Goal: Information Seeking & Learning: Find specific fact

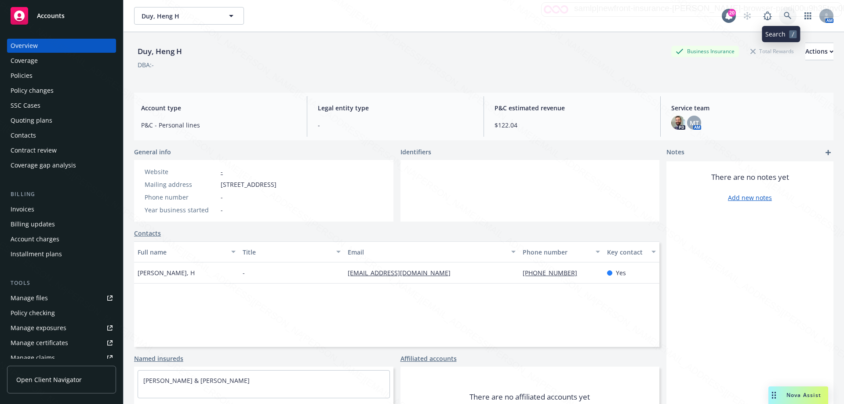
click at [784, 16] on icon at bounding box center [787, 15] width 7 height 7
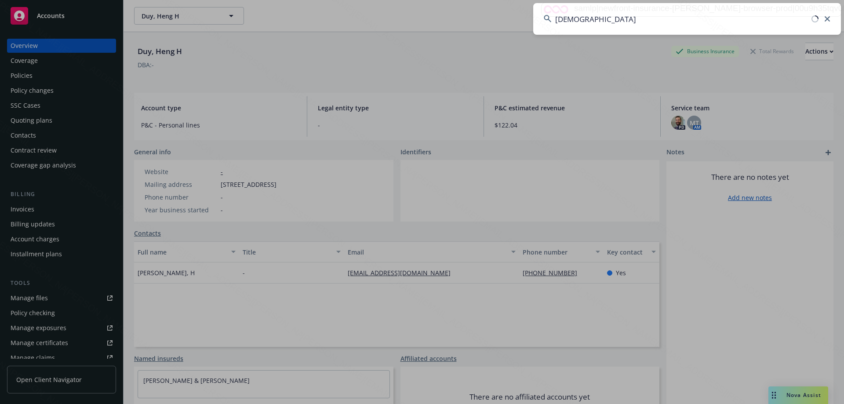
type input "[DEMOGRAPHIC_DATA]"
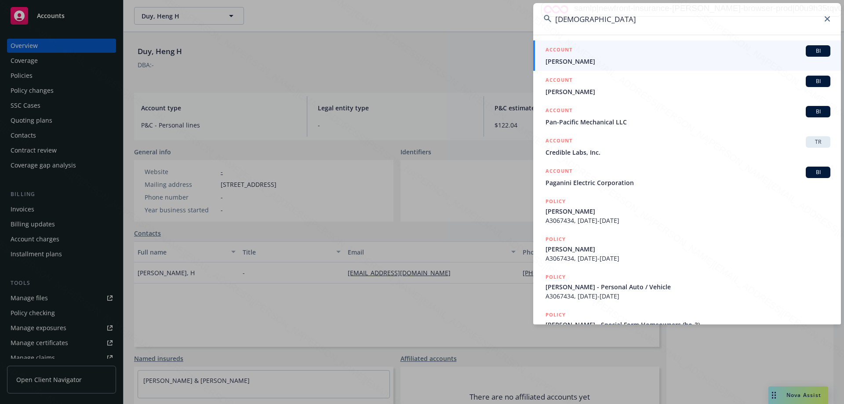
click at [560, 62] on span "[PERSON_NAME]" at bounding box center [688, 61] width 285 height 9
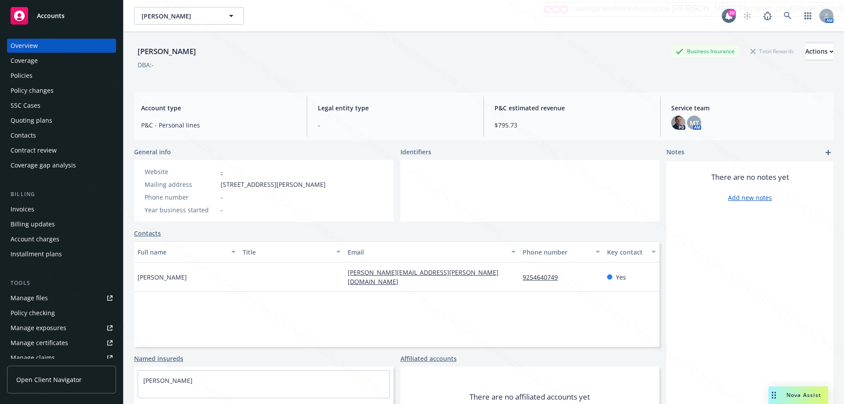
click at [28, 76] on div "Policies" at bounding box center [22, 76] width 22 height 14
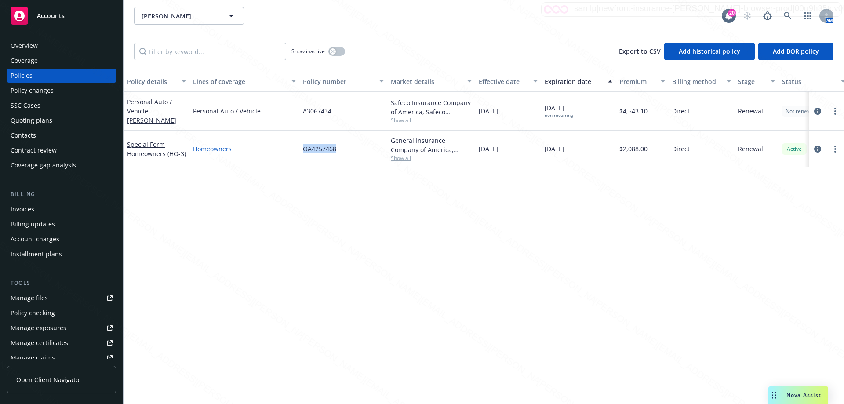
drag, startPoint x: 351, startPoint y: 151, endPoint x: 293, endPoint y: 149, distance: 57.6
click at [293, 149] on div "Special Form Homeowners (HO-3) Homeowners OA4257468 General Insurance Company o…" at bounding box center [548, 149] width 848 height 37
copy div "OA4257468"
click at [280, 155] on div "Homeowners" at bounding box center [244, 149] width 110 height 37
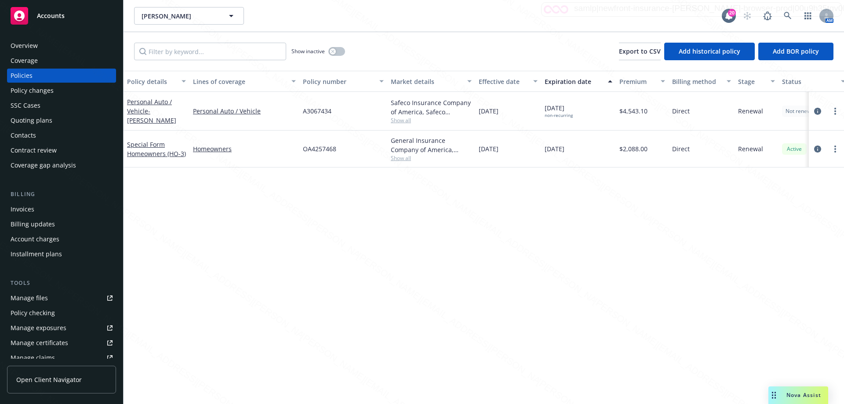
click at [300, 147] on div "OA4257468" at bounding box center [343, 149] width 88 height 37
drag, startPoint x: 303, startPoint y: 146, endPoint x: 343, endPoint y: 149, distance: 40.5
click at [343, 149] on div "OA4257468" at bounding box center [343, 149] width 88 height 37
copy span "OA4257468"
click at [790, 15] on icon at bounding box center [788, 16] width 8 height 8
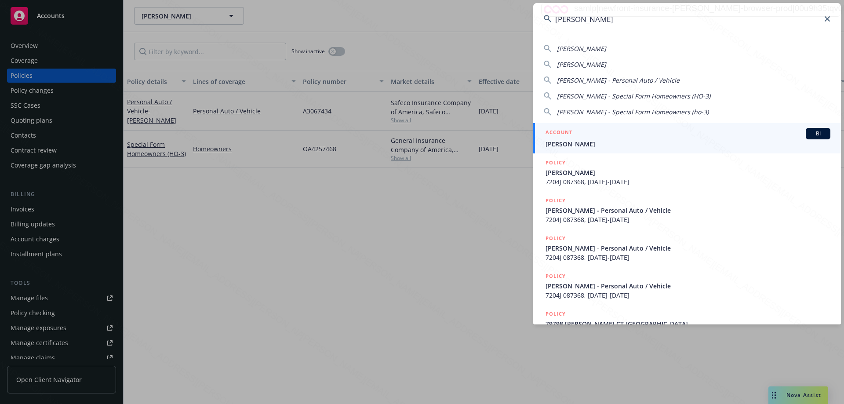
type input "[PERSON_NAME]"
click at [561, 142] on span "[PERSON_NAME]" at bounding box center [688, 143] width 285 height 9
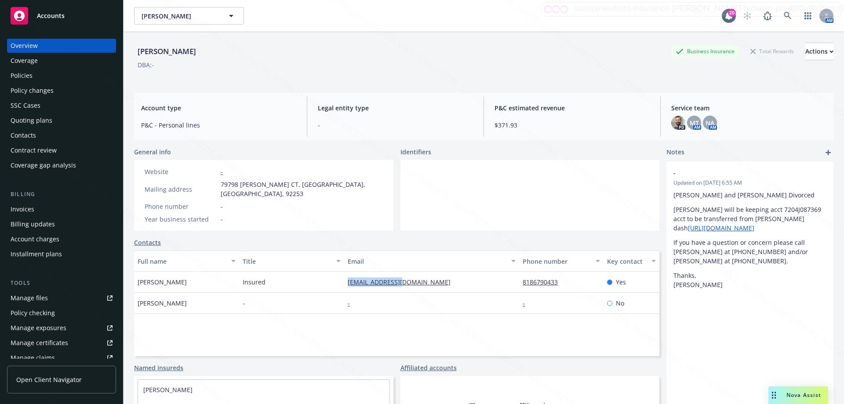
drag, startPoint x: 343, startPoint y: 274, endPoint x: 406, endPoint y: 276, distance: 62.5
click at [406, 276] on div "[EMAIL_ADDRESS][DOMAIN_NAME]" at bounding box center [431, 282] width 175 height 21
copy link "[EMAIL_ADDRESS][DOMAIN_NAME]"
click at [29, 74] on div "Policies" at bounding box center [22, 76] width 22 height 14
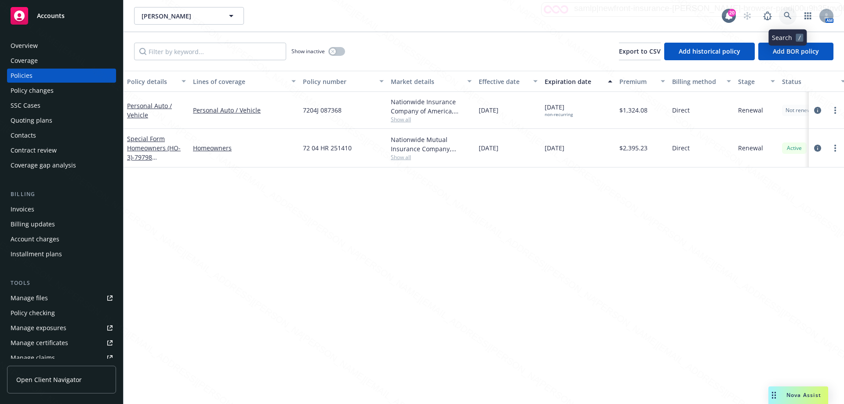
click at [788, 14] on icon at bounding box center [788, 16] width 8 height 8
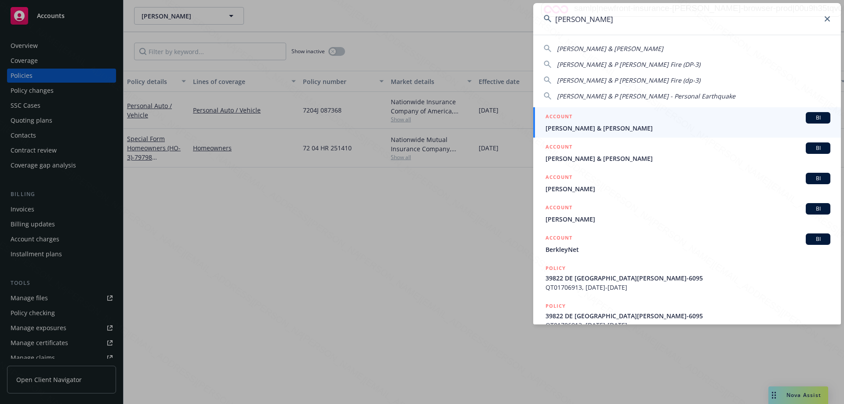
type input "[PERSON_NAME]"
click at [600, 129] on span "[PERSON_NAME] & [PERSON_NAME]" at bounding box center [688, 128] width 285 height 9
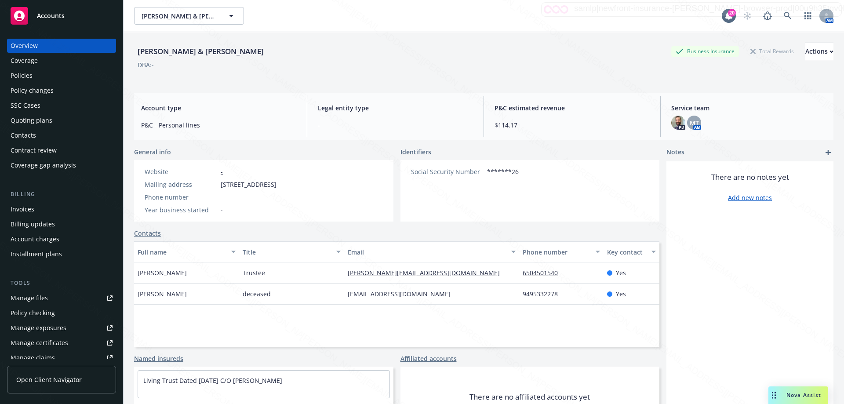
click at [28, 76] on div "Policies" at bounding box center [22, 76] width 22 height 14
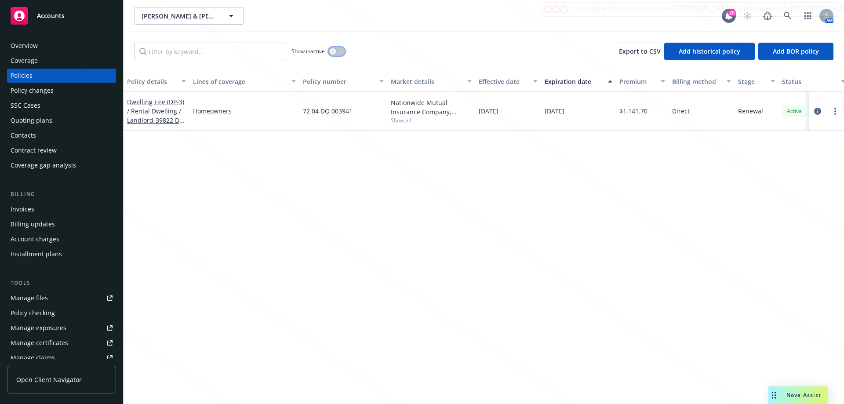
click at [341, 52] on button "button" at bounding box center [336, 51] width 17 height 9
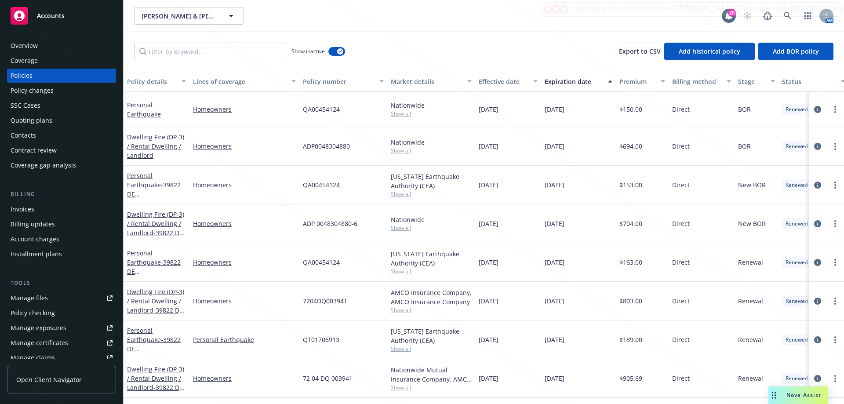
click at [567, 82] on div "Expiration date" at bounding box center [574, 81] width 58 height 9
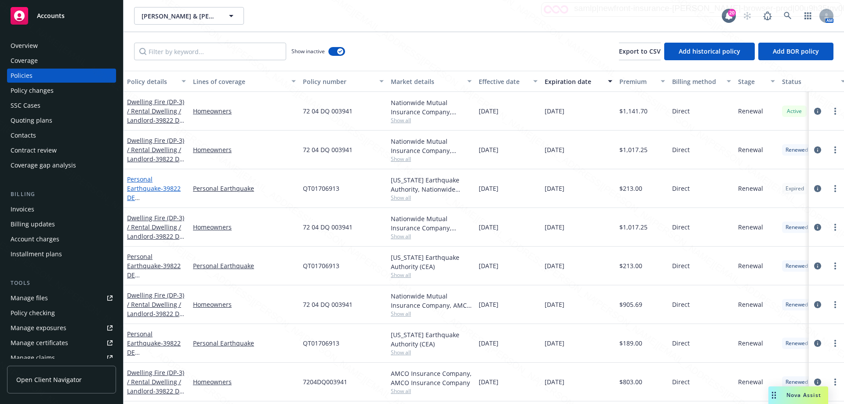
click at [144, 190] on link "Personal Earthquake - 39822 DE VENDOME CT, [GEOGRAPHIC_DATA]-6095" at bounding box center [156, 207] width 58 height 64
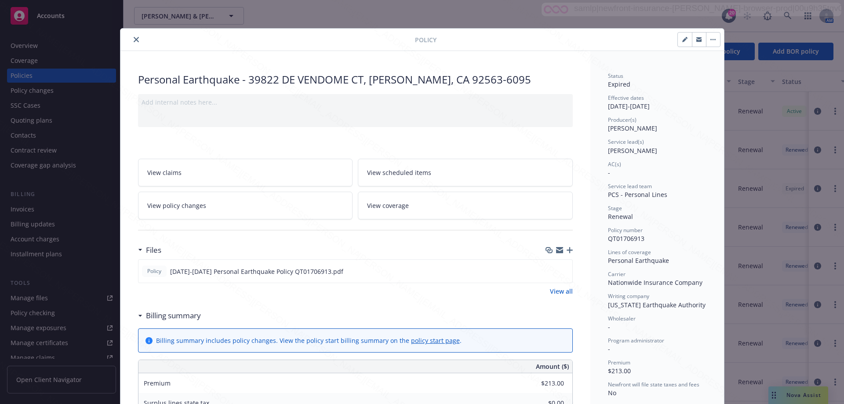
drag, startPoint x: 129, startPoint y: 40, endPoint x: 133, endPoint y: 37, distance: 4.7
click at [131, 40] on button "close" at bounding box center [136, 39] width 11 height 11
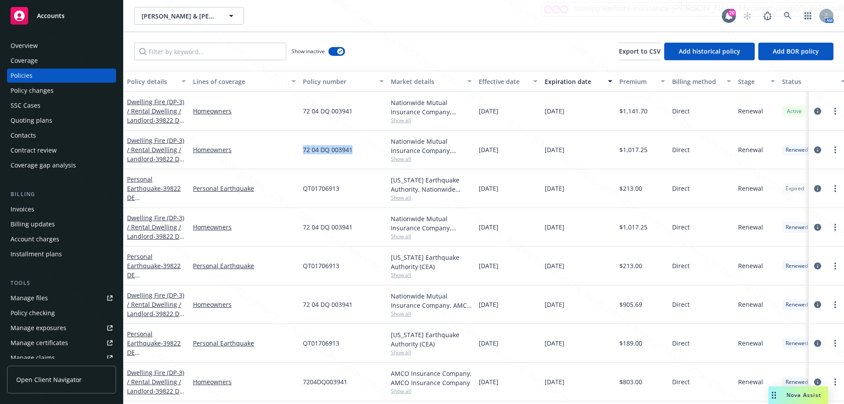
drag, startPoint x: 301, startPoint y: 151, endPoint x: 369, endPoint y: 146, distance: 68.3
click at [369, 146] on div "72 04 DQ 003941" at bounding box center [343, 150] width 88 height 39
copy span "72 04 DQ 003941"
